Goal: Transaction & Acquisition: Purchase product/service

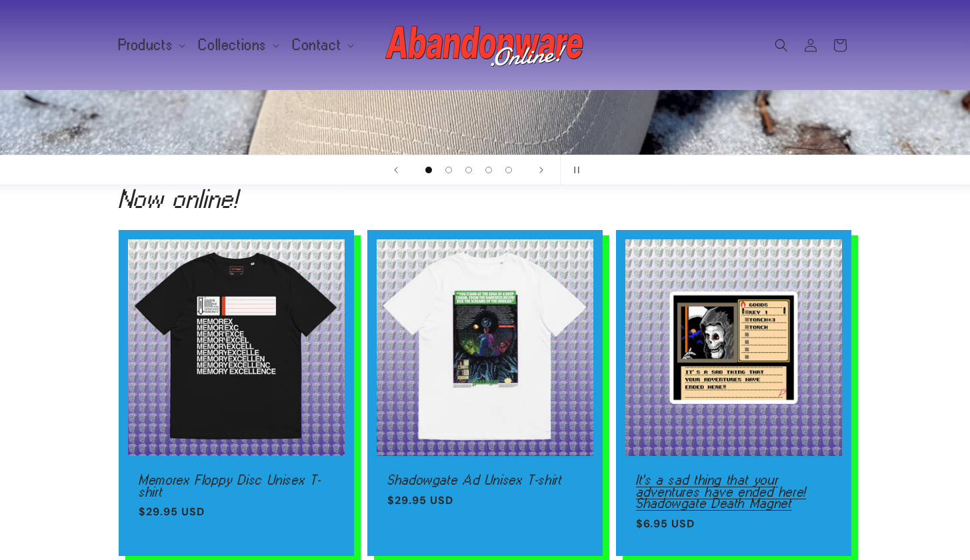
scroll to position [137, 0]
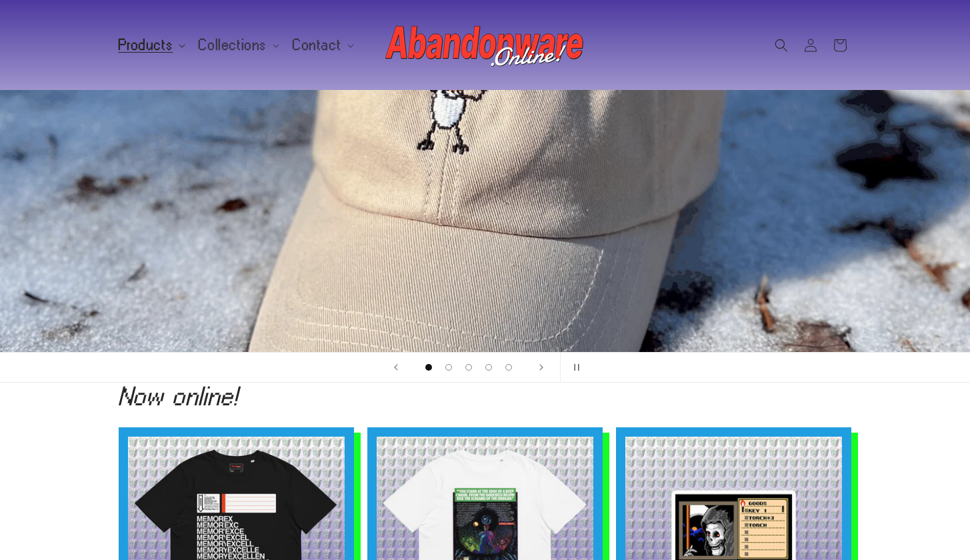
click at [138, 48] on span "Products" at bounding box center [146, 45] width 55 height 12
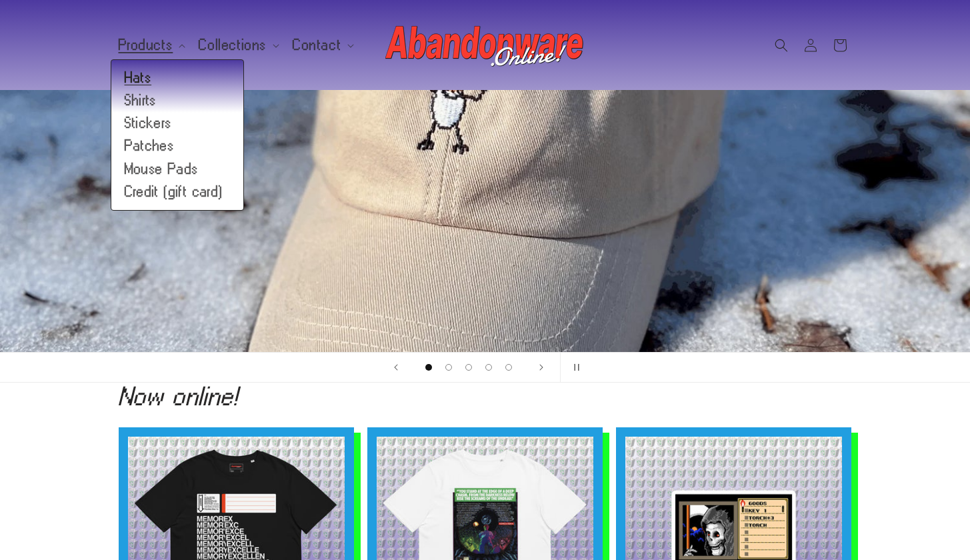
click at [142, 77] on link "Hats" at bounding box center [177, 78] width 132 height 23
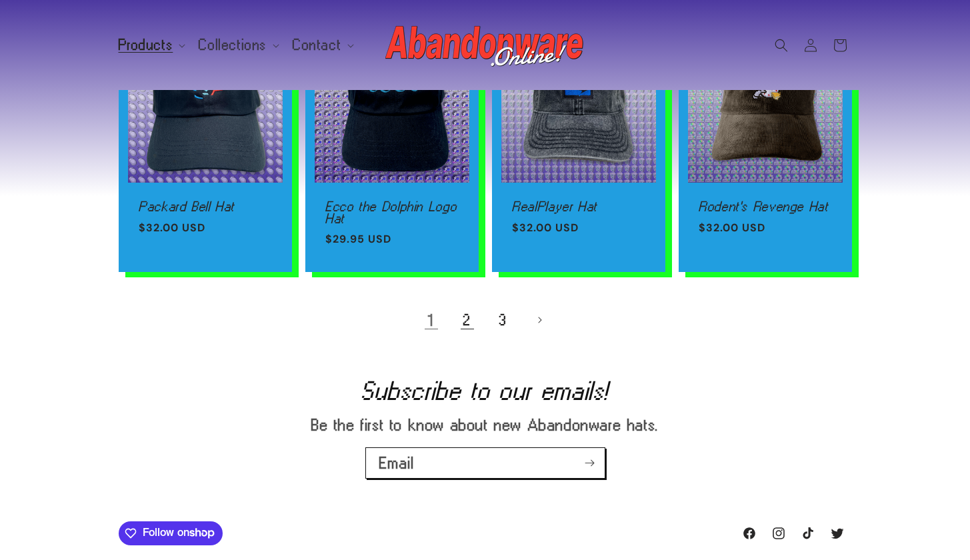
scroll to position [956, 0]
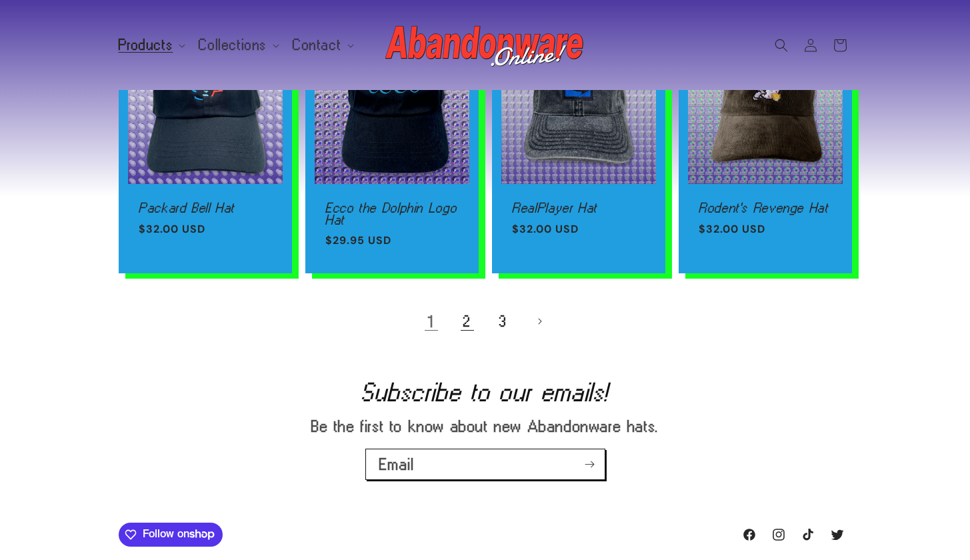
click at [467, 317] on link "2" at bounding box center [467, 321] width 29 height 29
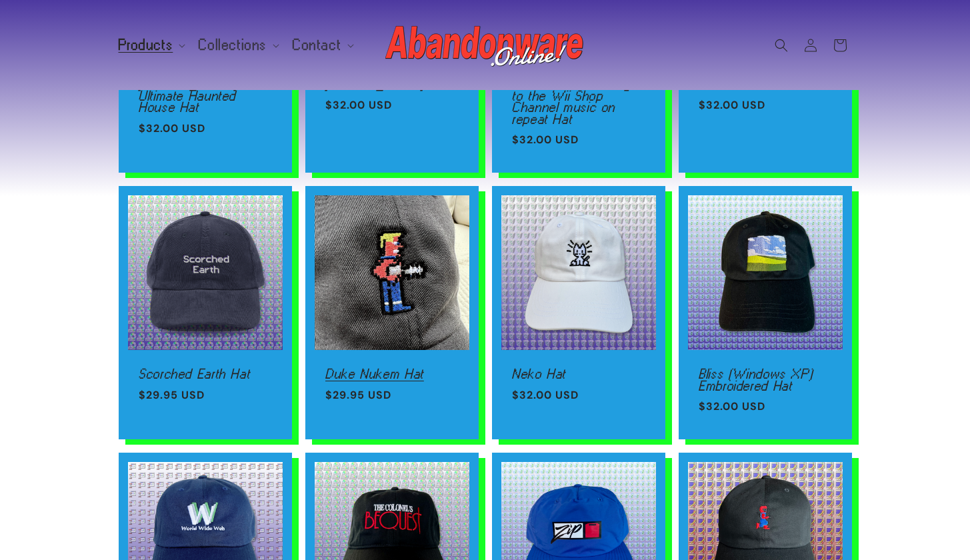
scroll to position [547, 0]
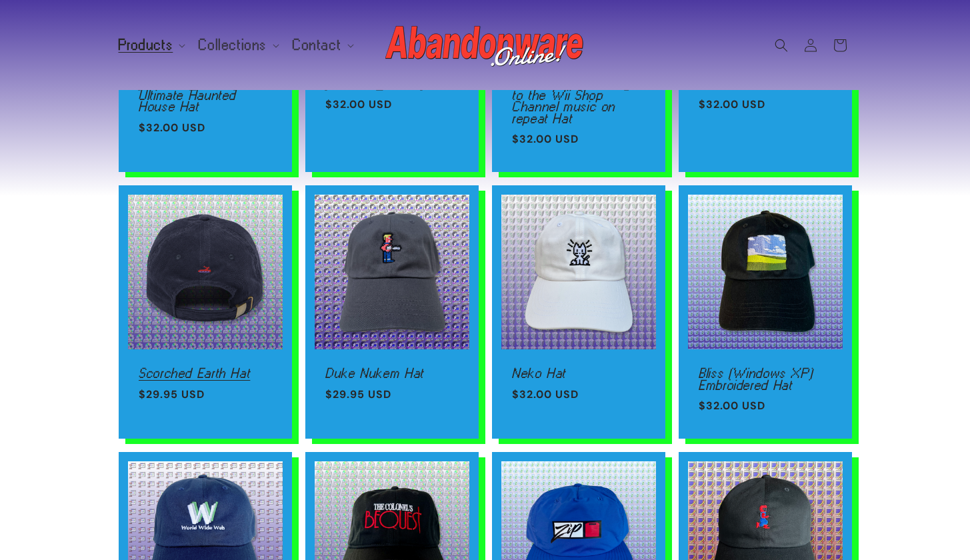
click at [178, 367] on link "Scorched Earth Hat" at bounding box center [205, 373] width 133 height 12
